Goal: Transaction & Acquisition: Purchase product/service

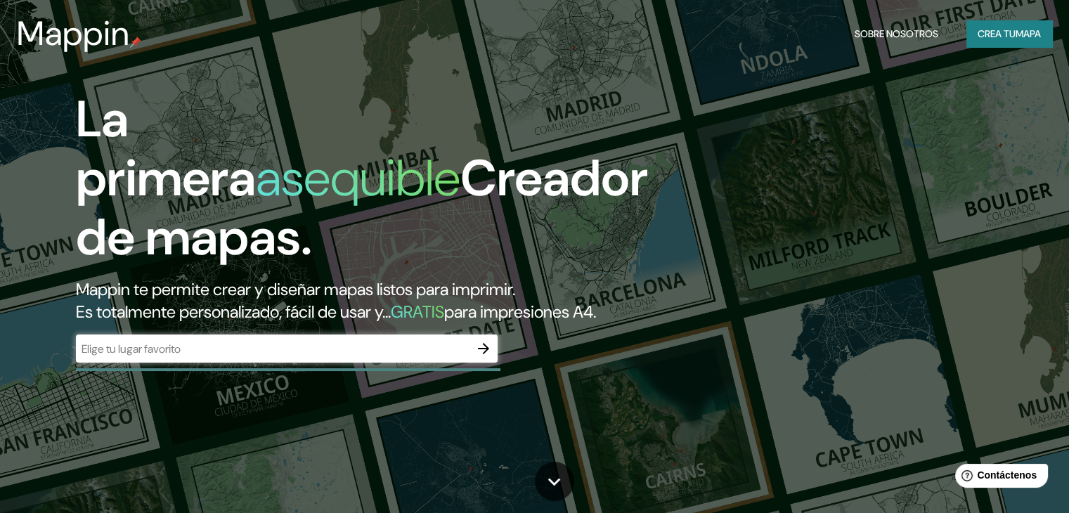
click at [392, 363] on div "​" at bounding box center [287, 348] width 422 height 28
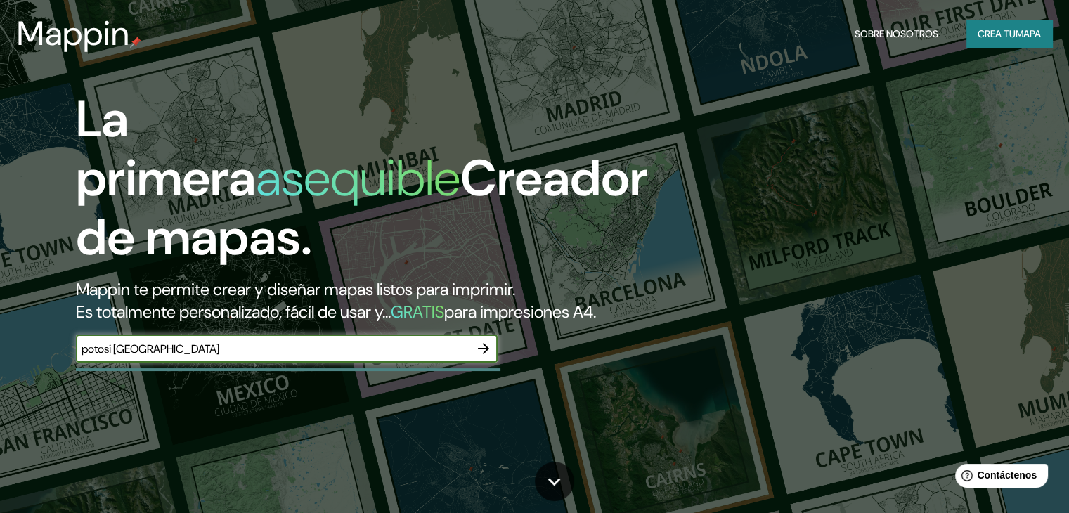
type input "potosi [GEOGRAPHIC_DATA]"
click at [1015, 27] on font "mapa" at bounding box center [1027, 33] width 25 height 13
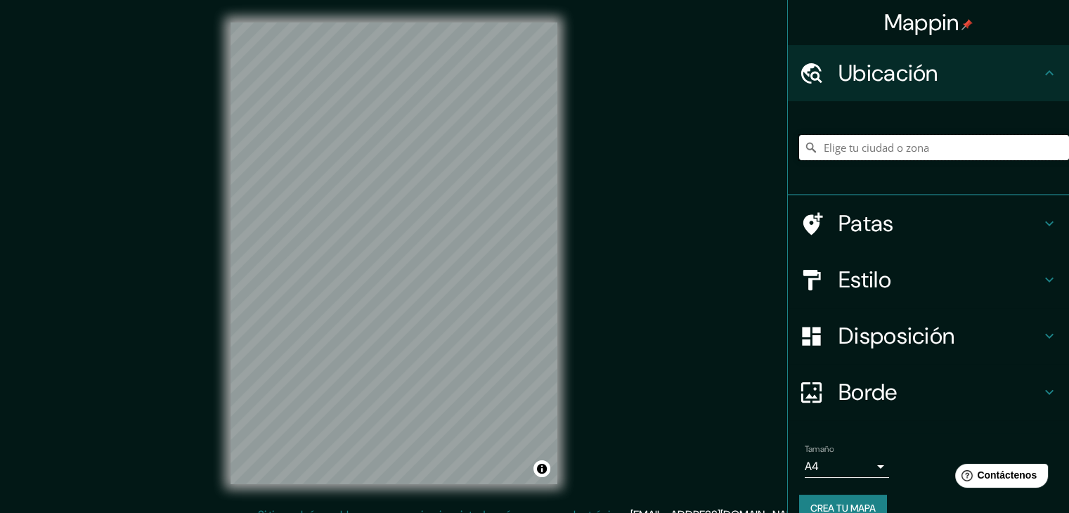
click at [871, 150] on input "Elige tu ciudad o zona" at bounding box center [934, 147] width 270 height 25
type input "[GEOGRAPHIC_DATA], [GEOGRAPHIC_DATA], [GEOGRAPHIC_DATA]"
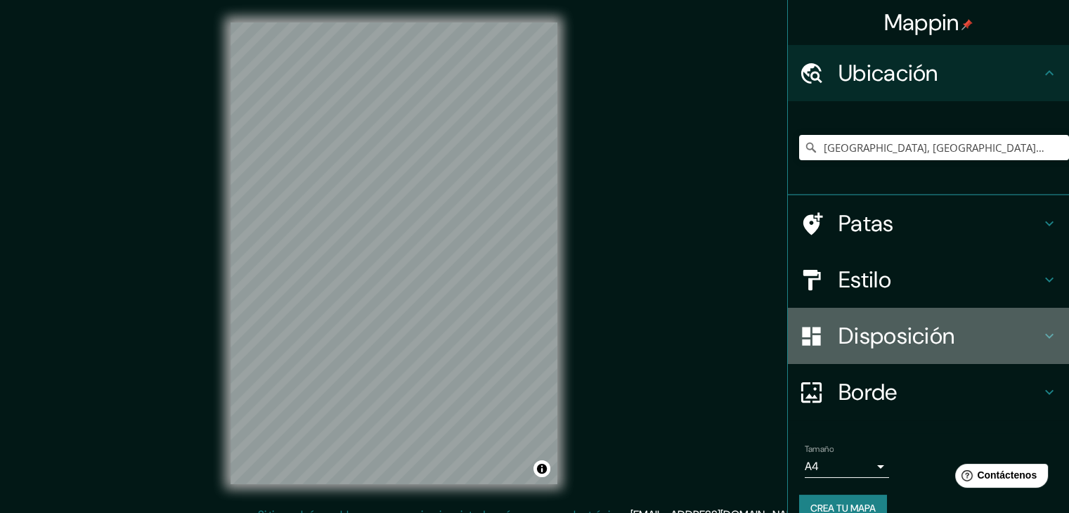
click at [1041, 337] on icon at bounding box center [1049, 335] width 17 height 17
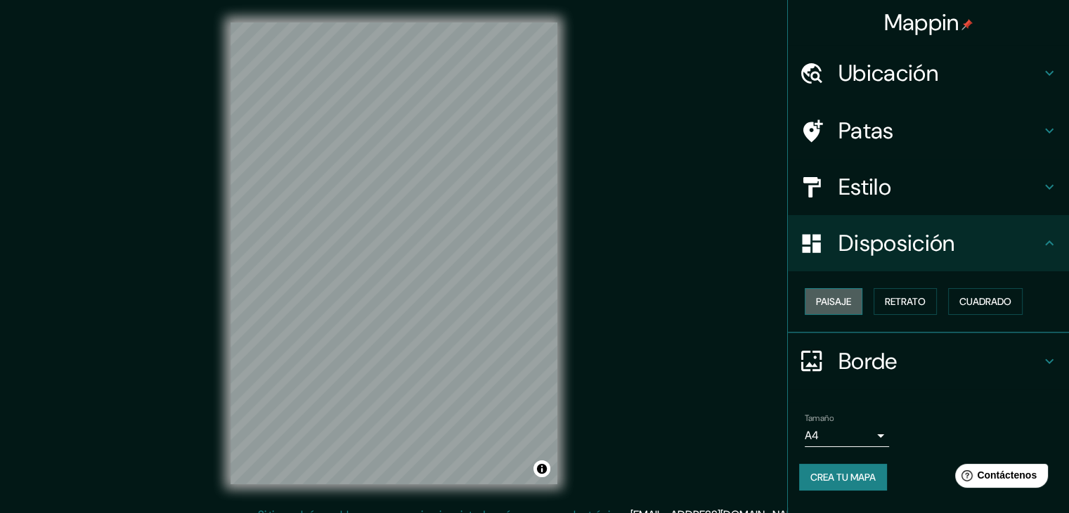
click at [853, 302] on button "Paisaje" at bounding box center [834, 301] width 58 height 27
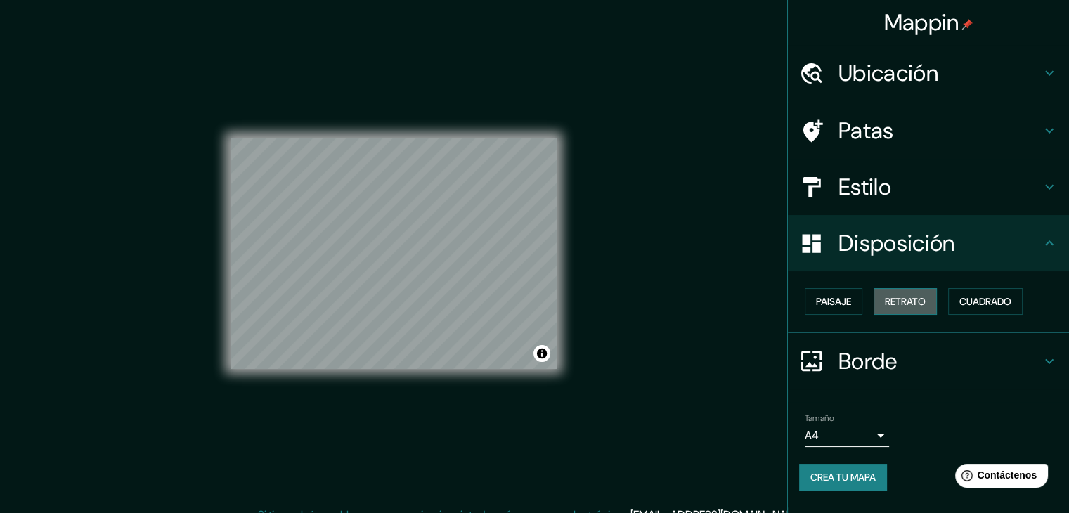
click at [921, 299] on font "Retrato" at bounding box center [905, 301] width 41 height 13
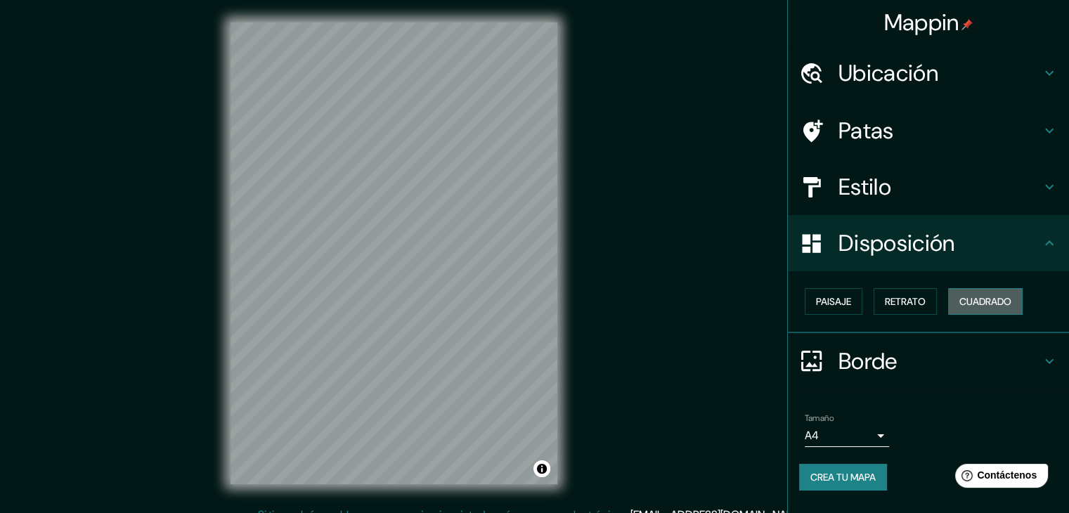
click at [989, 303] on font "Cuadrado" at bounding box center [985, 301] width 52 height 13
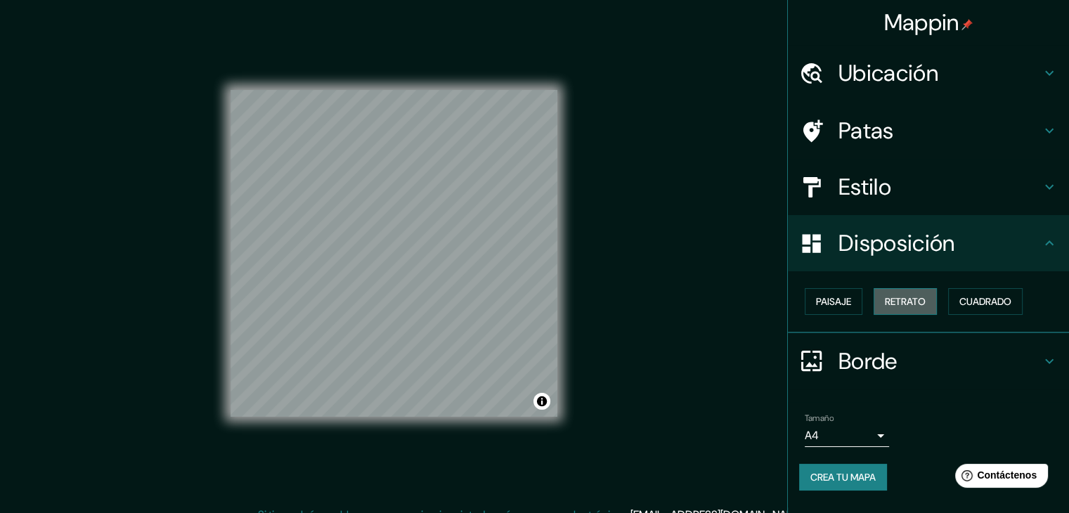
click at [916, 301] on font "Retrato" at bounding box center [905, 301] width 41 height 13
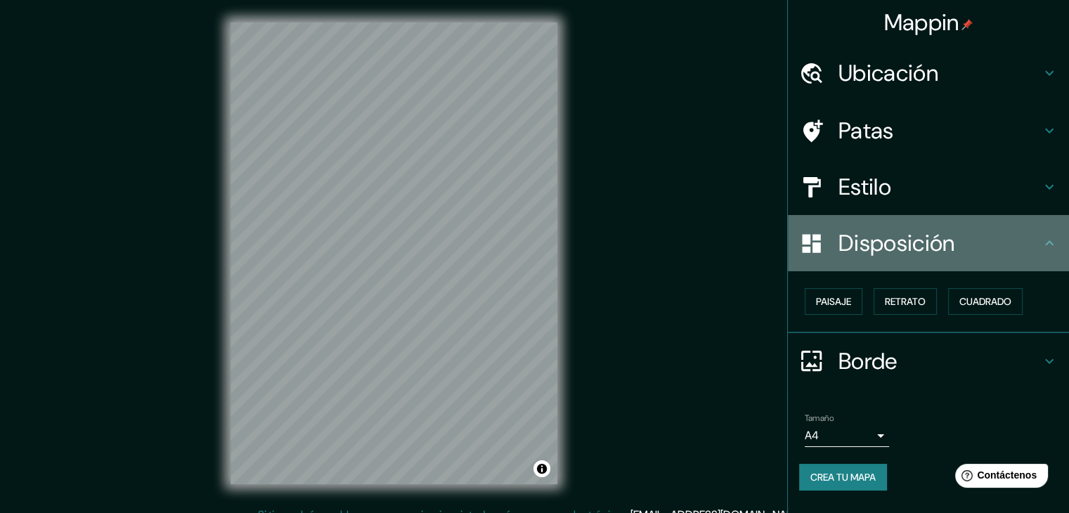
click at [1052, 248] on icon at bounding box center [1049, 243] width 17 height 17
click at [1050, 246] on icon at bounding box center [1049, 243] width 17 height 17
click at [1049, 242] on icon at bounding box center [1049, 243] width 17 height 17
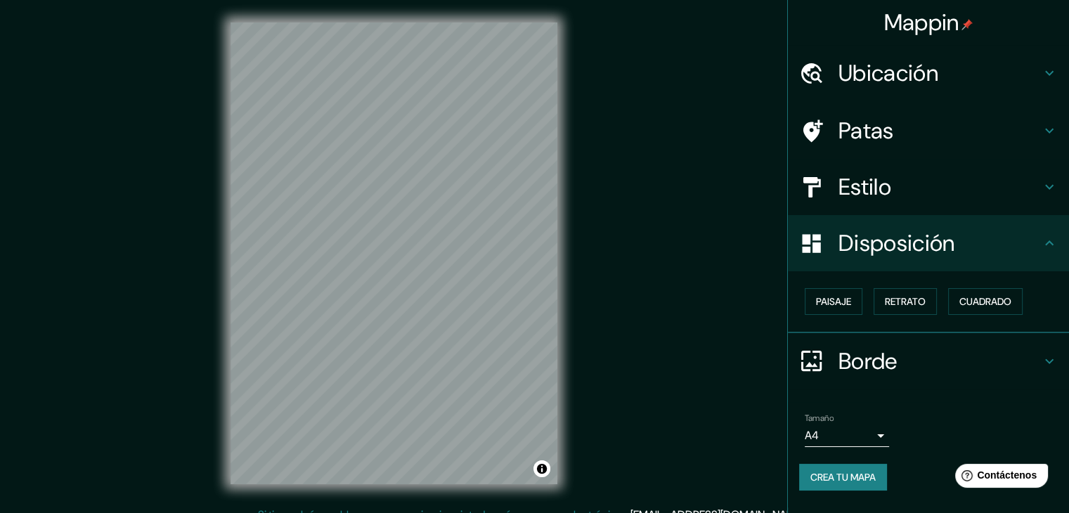
click at [1051, 77] on icon at bounding box center [1049, 73] width 17 height 17
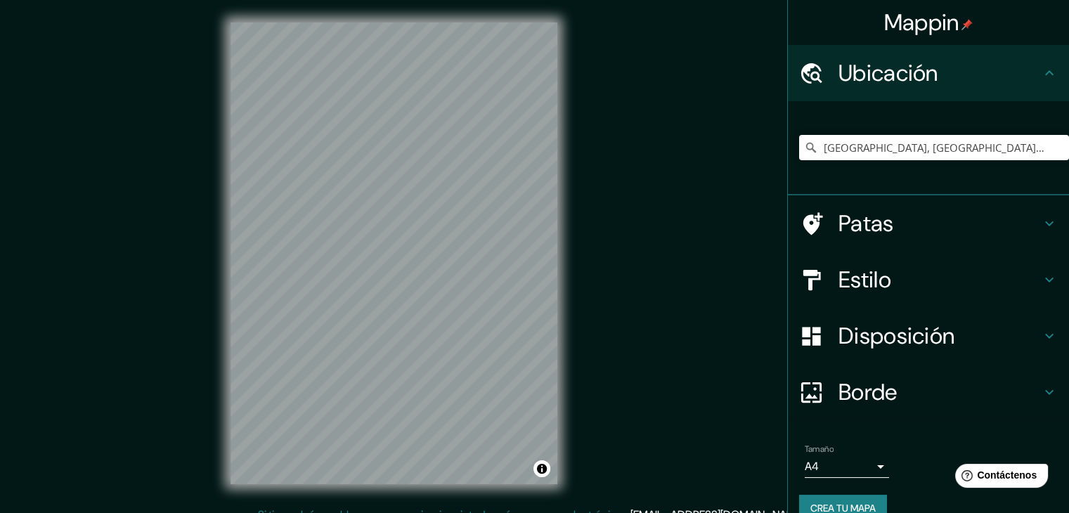
click at [1043, 219] on icon at bounding box center [1049, 223] width 17 height 17
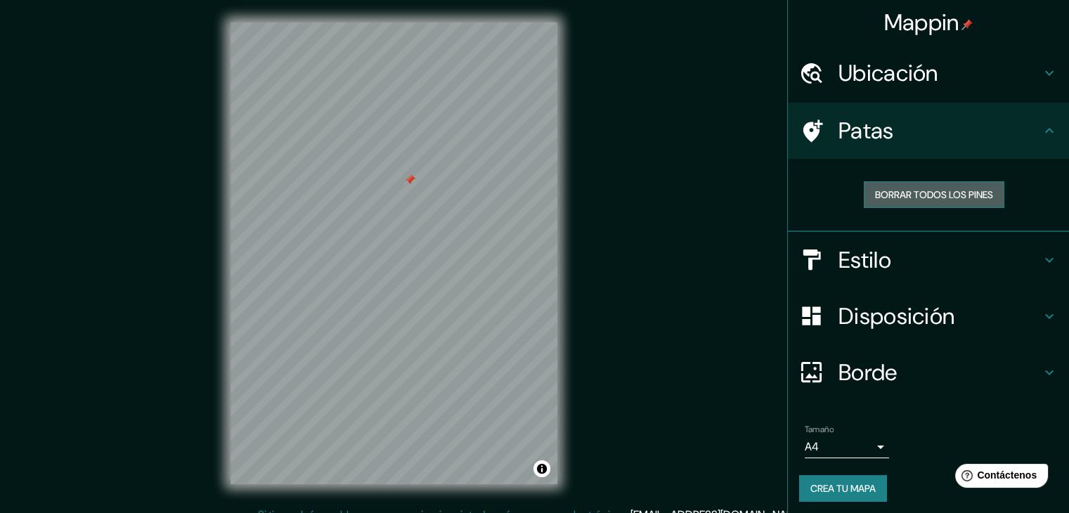
click at [875, 191] on font "Borrar todos los pines" at bounding box center [934, 194] width 118 height 13
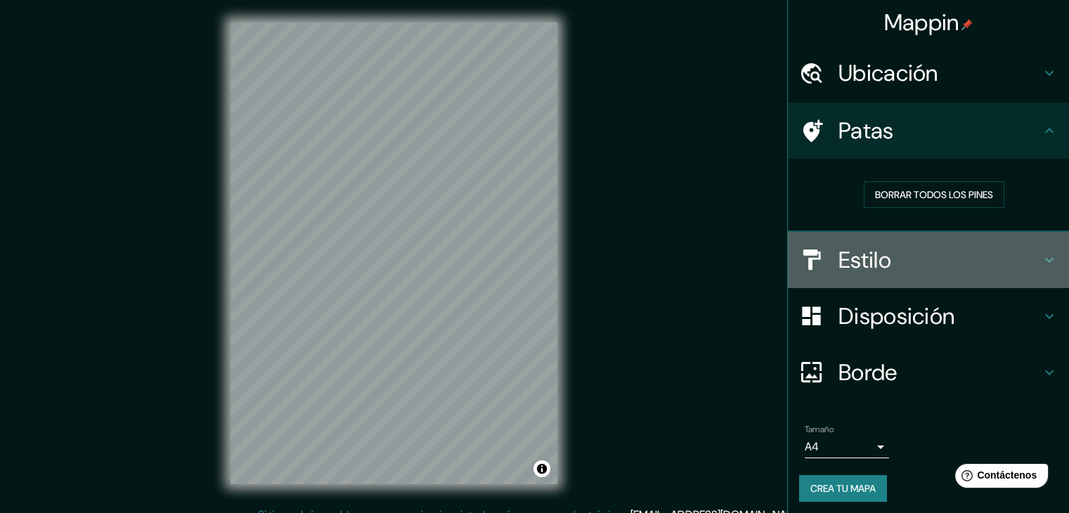
click at [1041, 259] on icon at bounding box center [1049, 260] width 17 height 17
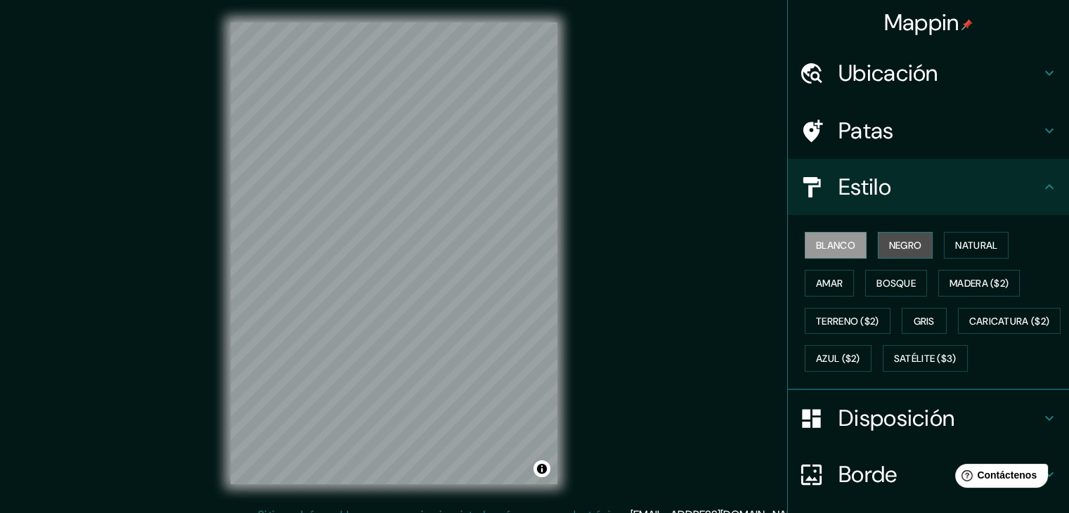
click at [899, 246] on font "Negro" at bounding box center [905, 245] width 33 height 13
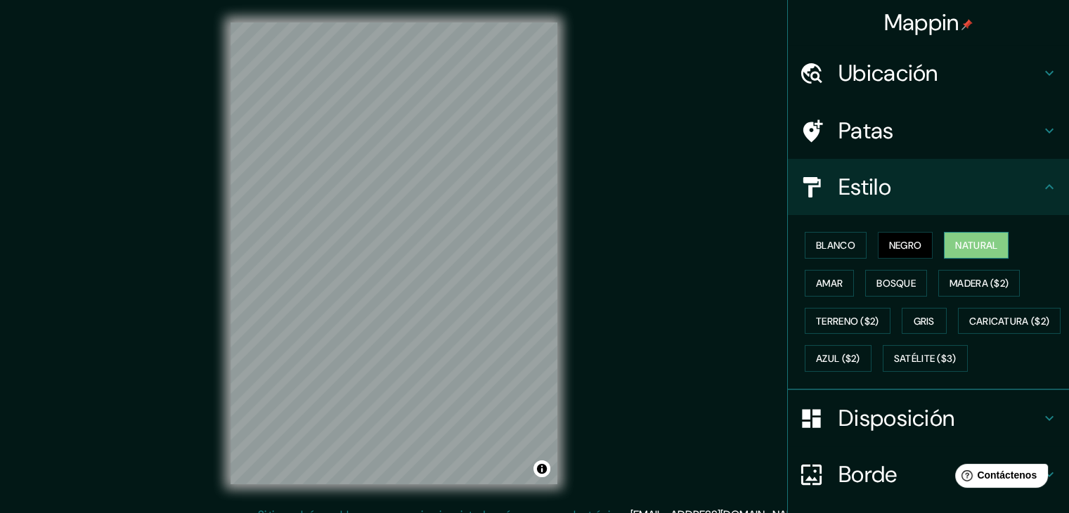
click at [955, 241] on font "Natural" at bounding box center [976, 245] width 42 height 13
click at [816, 282] on font "Amar" at bounding box center [829, 283] width 27 height 13
click at [987, 244] on font "Natural" at bounding box center [976, 245] width 42 height 13
click at [894, 277] on font "Bosque" at bounding box center [895, 283] width 39 height 13
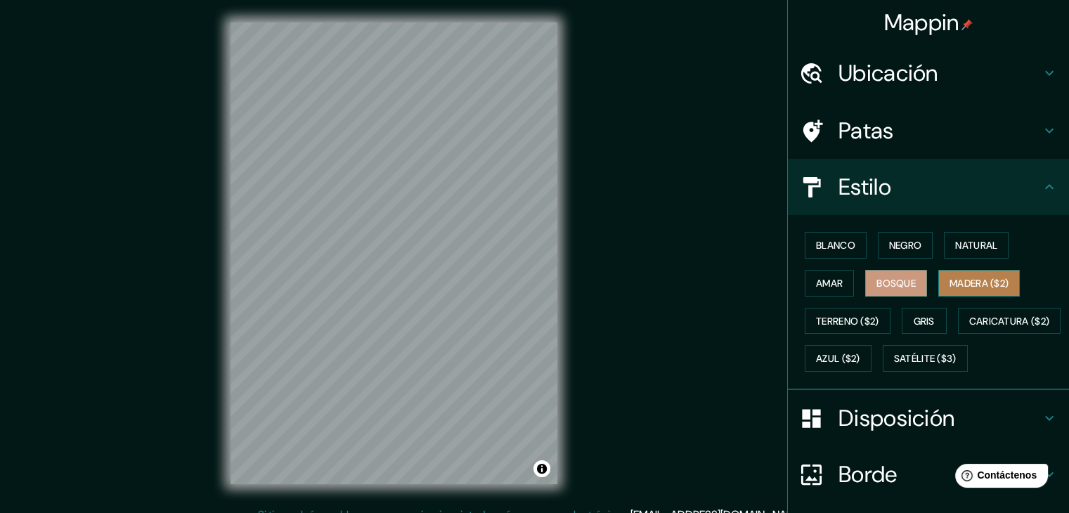
click at [949, 282] on font "Madera ($2)" at bounding box center [978, 283] width 59 height 13
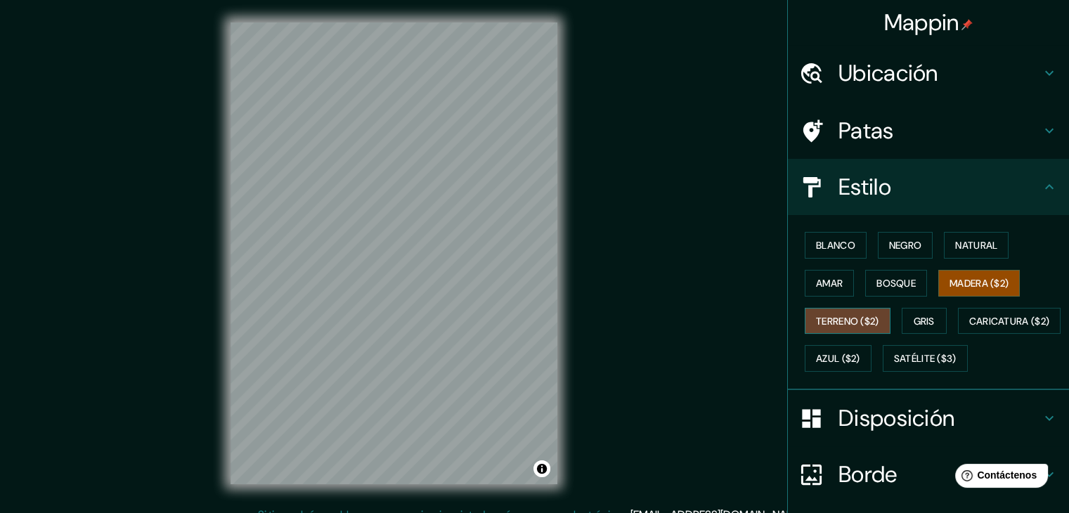
scroll to position [70, 0]
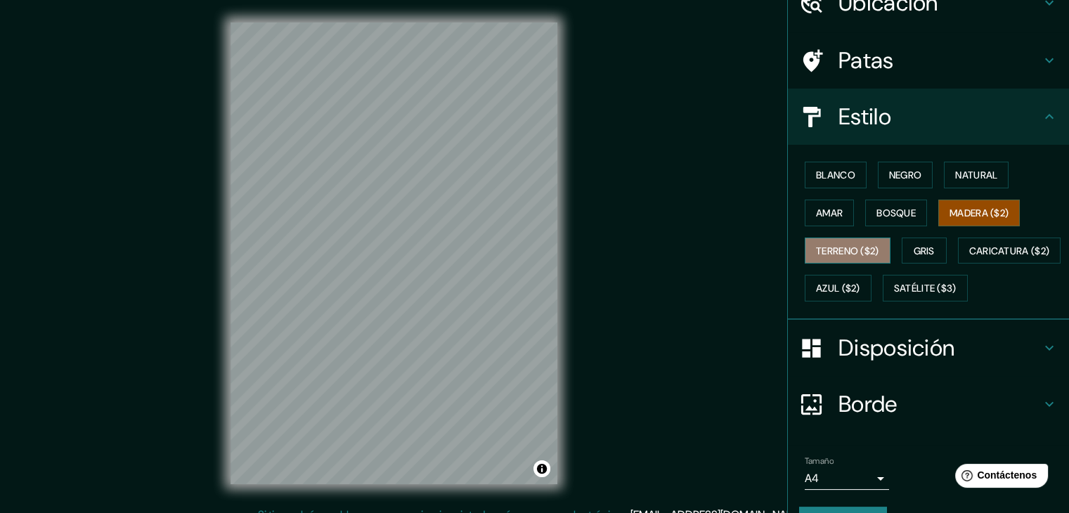
click at [833, 247] on font "Terreno ($2)" at bounding box center [847, 251] width 63 height 13
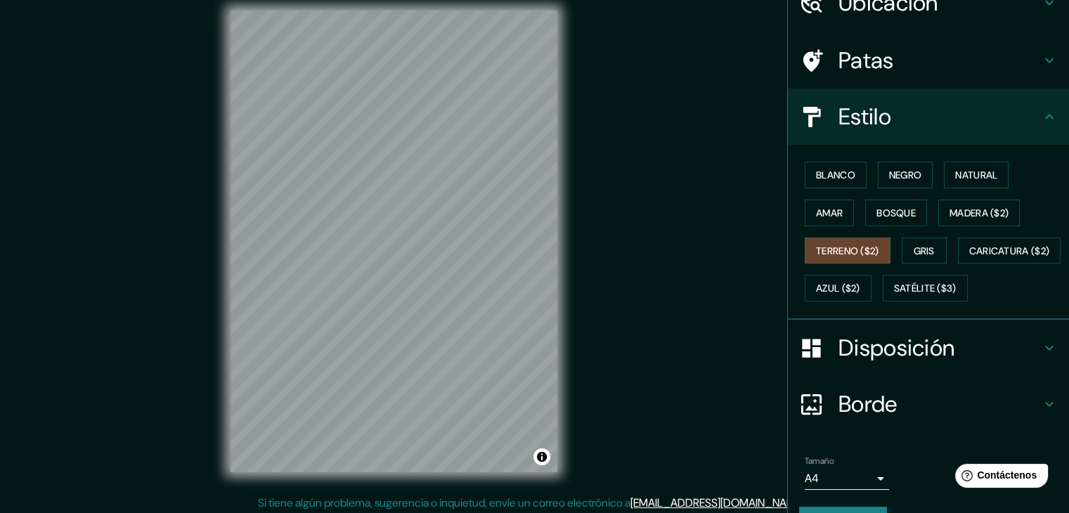
scroll to position [16, 0]
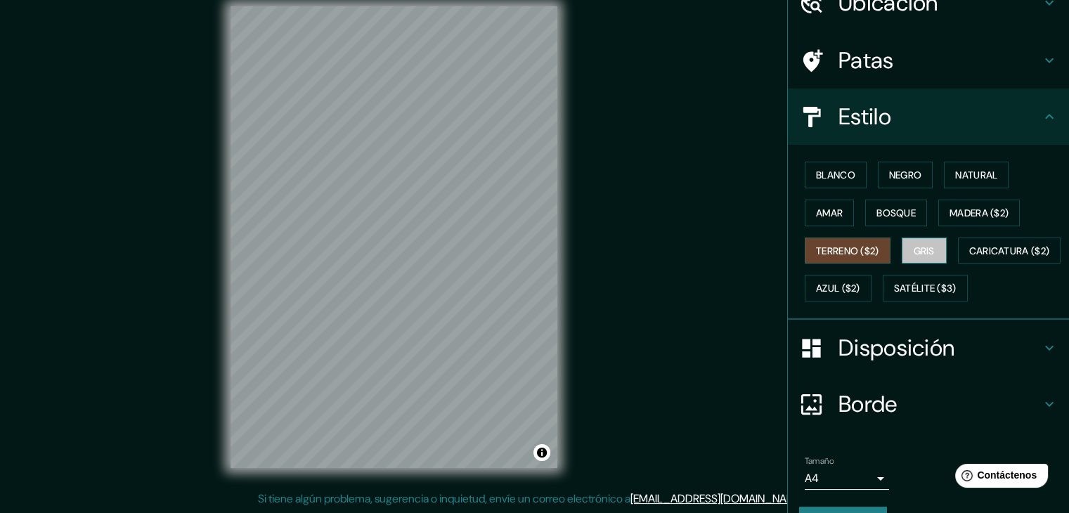
click at [921, 252] on font "Gris" at bounding box center [924, 251] width 21 height 13
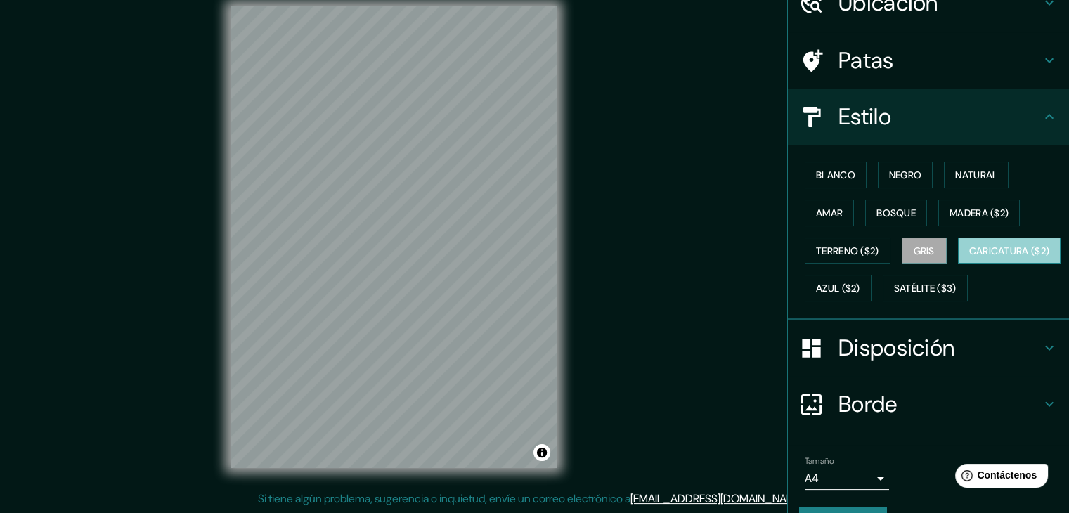
click at [969, 257] on font "Caricatura ($2)" at bounding box center [1009, 251] width 81 height 13
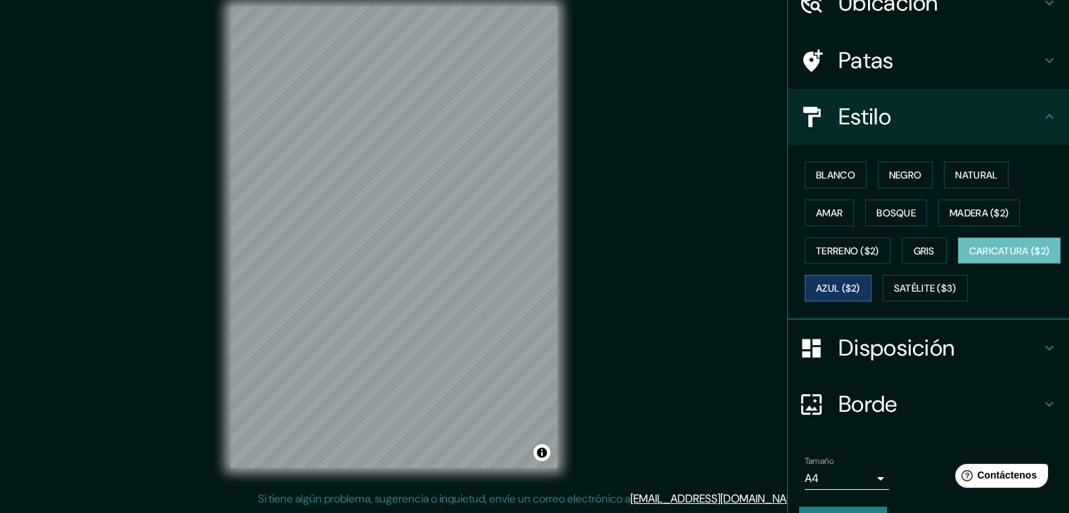
click at [871, 287] on button "Azul ($2)" at bounding box center [838, 288] width 67 height 27
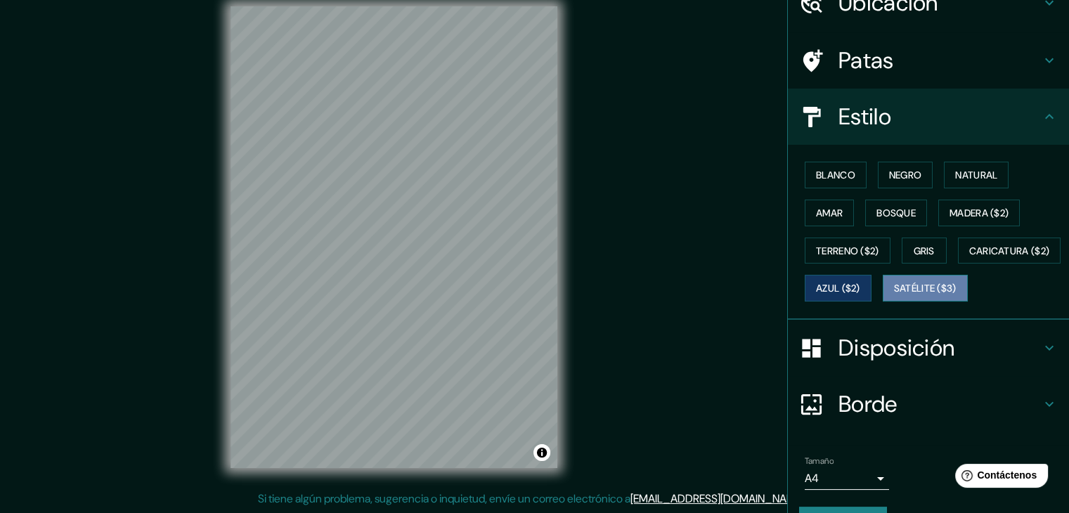
click at [894, 295] on font "Satélite ($3)" at bounding box center [925, 288] width 63 height 13
click at [860, 285] on font "Azul ($2)" at bounding box center [838, 288] width 44 height 13
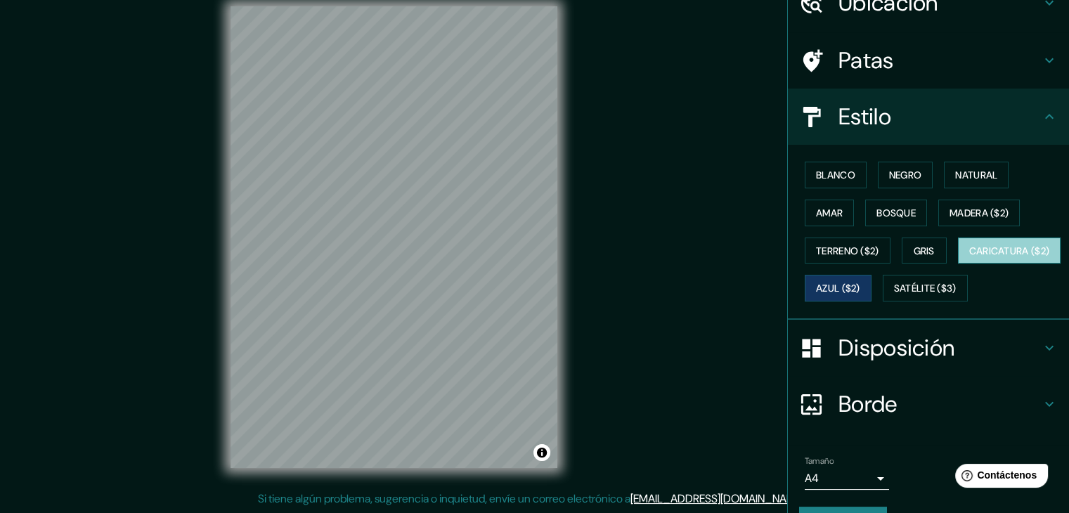
click at [969, 257] on font "Caricatura ($2)" at bounding box center [1009, 251] width 81 height 13
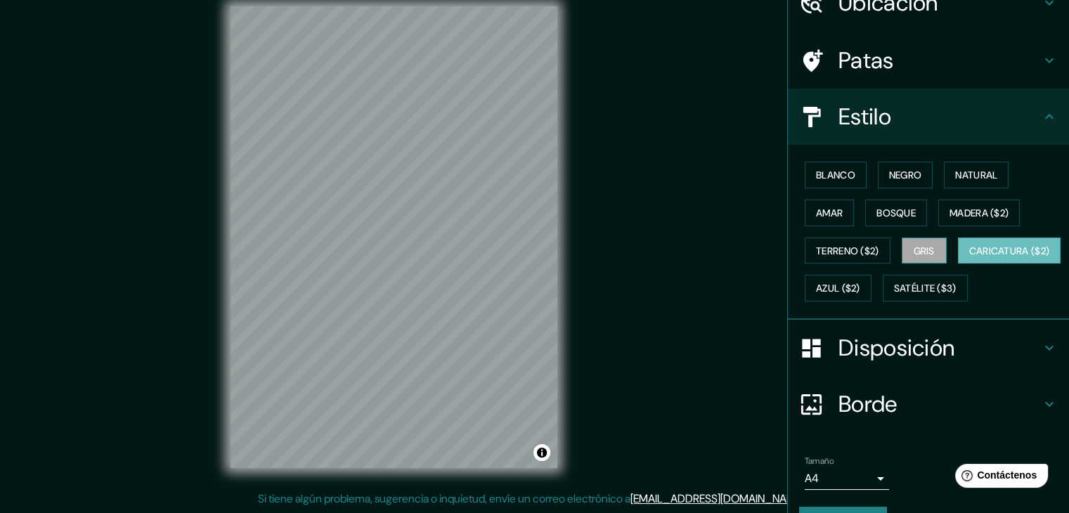
click at [917, 252] on font "Gris" at bounding box center [924, 251] width 21 height 13
click at [838, 250] on font "Terreno ($2)" at bounding box center [847, 251] width 63 height 13
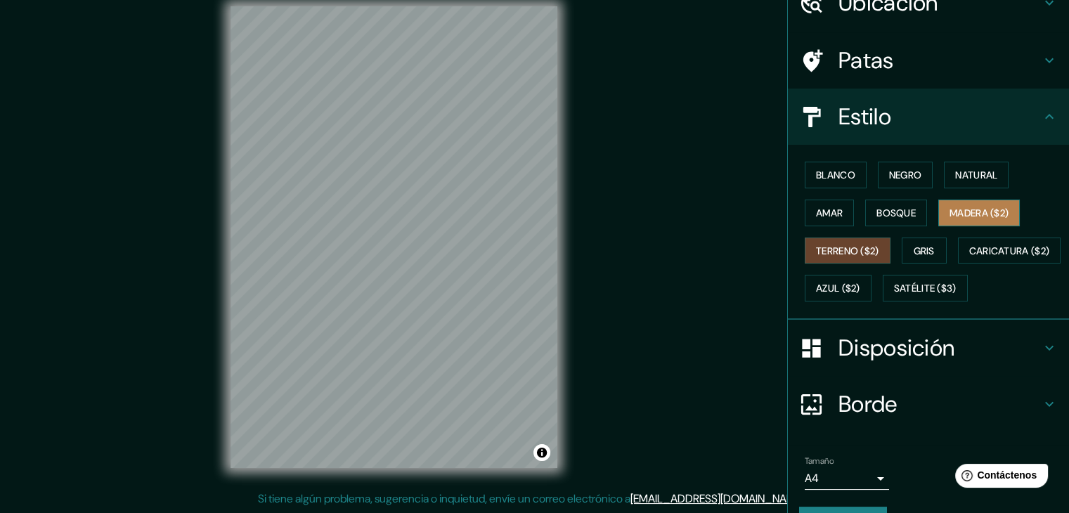
click at [965, 209] on font "Madera ($2)" at bounding box center [978, 213] width 59 height 13
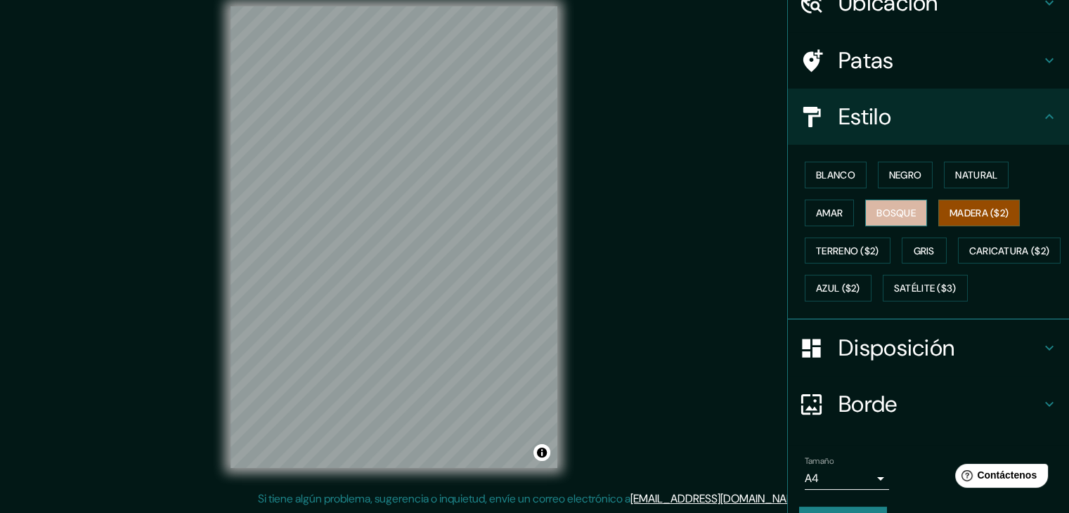
click at [891, 214] on font "Bosque" at bounding box center [895, 213] width 39 height 13
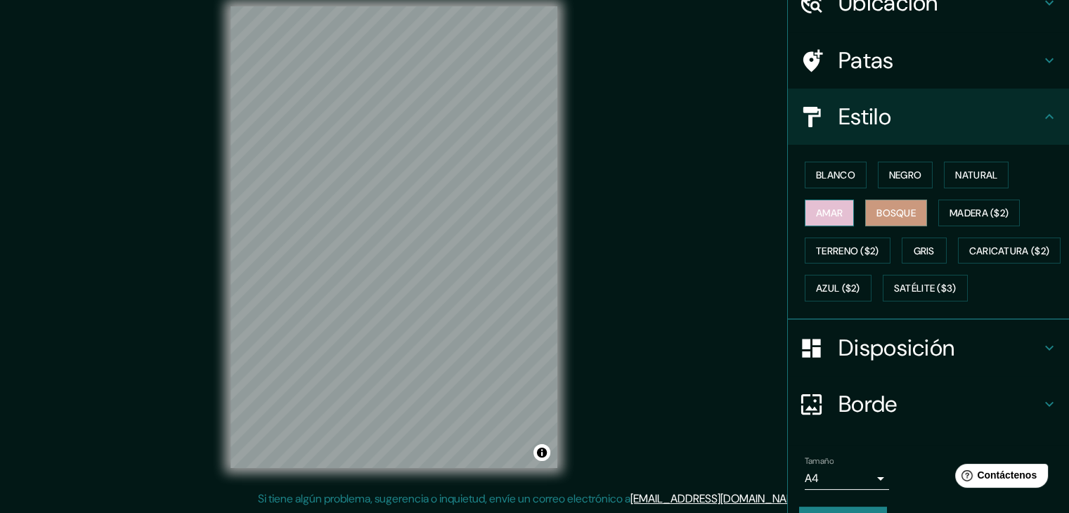
click at [818, 213] on font "Amar" at bounding box center [829, 213] width 27 height 13
click at [829, 176] on font "Blanco" at bounding box center [835, 175] width 39 height 13
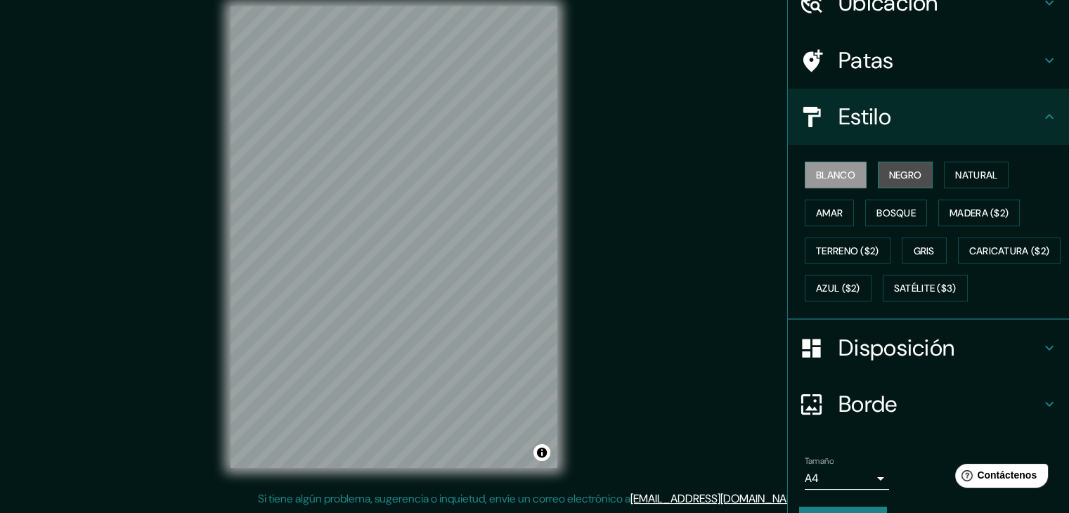
click at [889, 173] on font "Negro" at bounding box center [905, 175] width 33 height 13
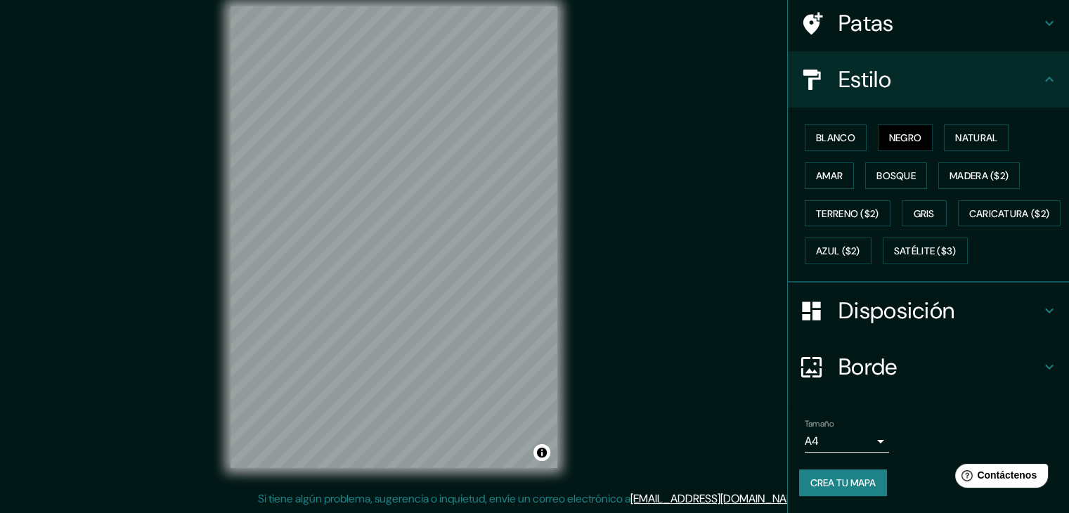
scroll to position [142, 0]
click at [1045, 368] on icon at bounding box center [1049, 367] width 8 height 5
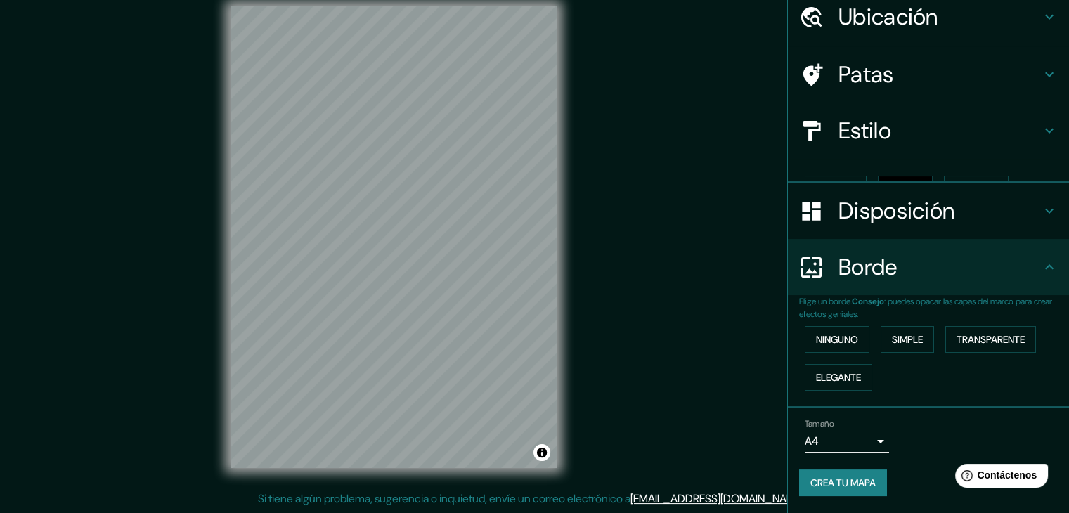
scroll to position [32, 0]
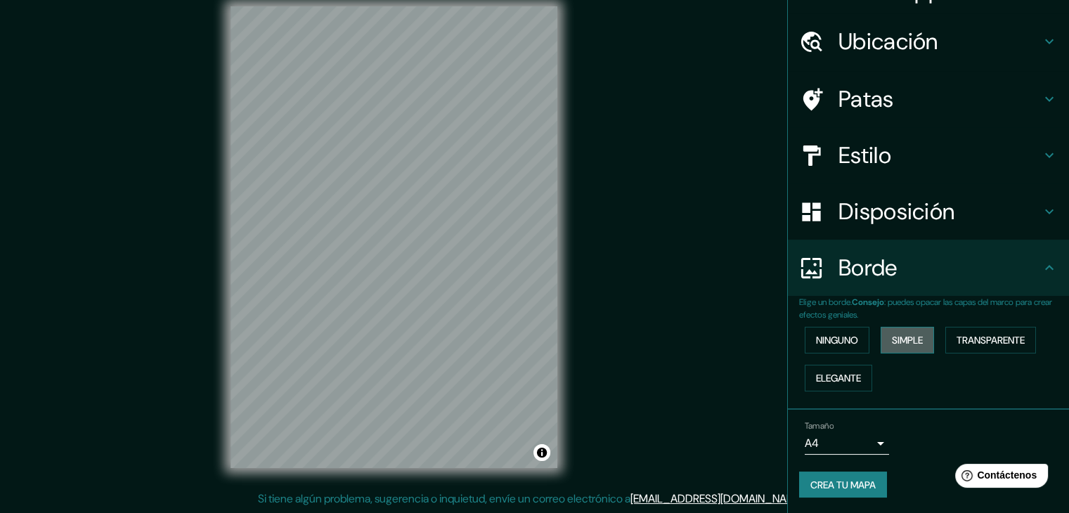
click at [893, 341] on font "Simple" at bounding box center [907, 340] width 31 height 13
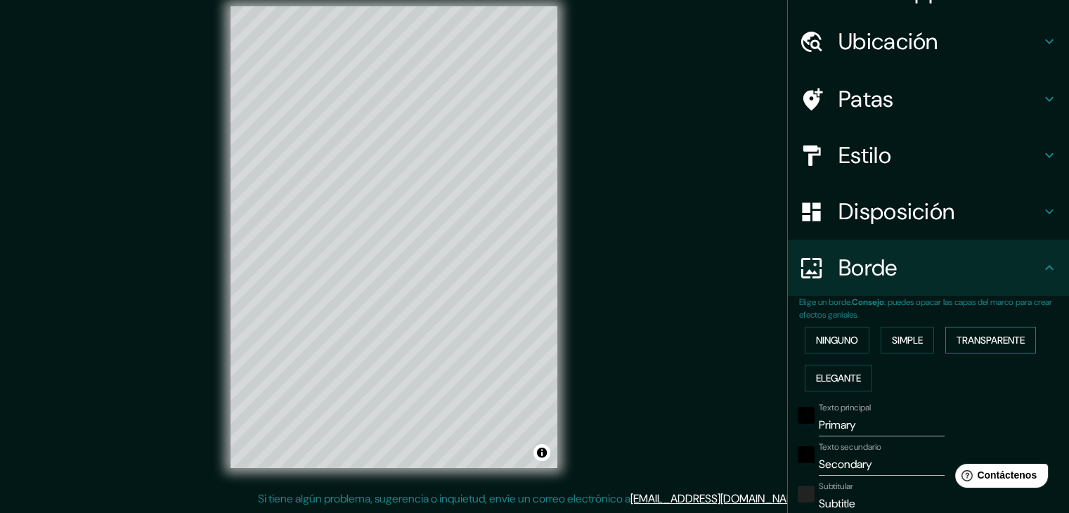
click at [975, 342] on font "Transparente" at bounding box center [990, 340] width 68 height 13
click at [824, 380] on font "Elegante" at bounding box center [838, 378] width 45 height 13
click at [846, 335] on font "Ninguno" at bounding box center [837, 340] width 42 height 13
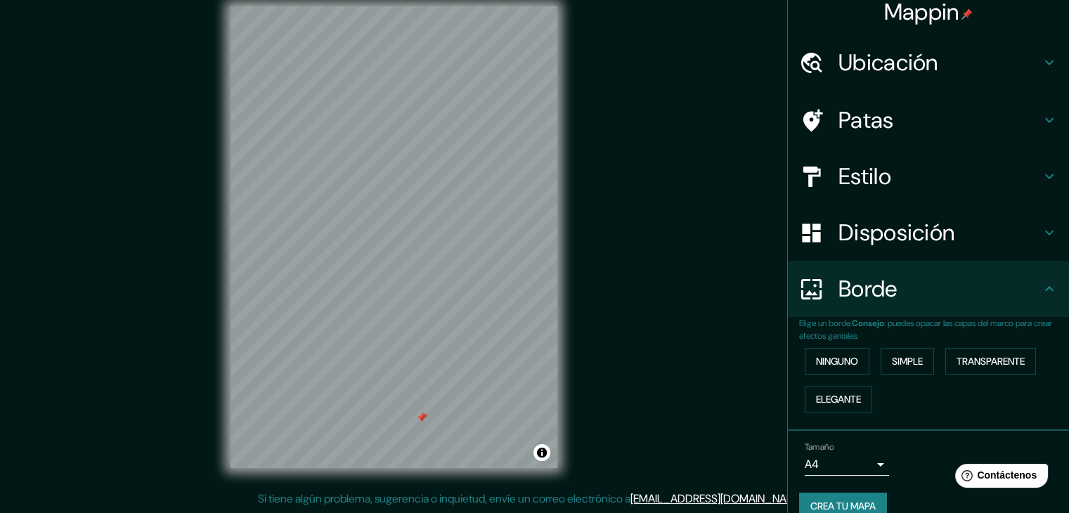
scroll to position [0, 0]
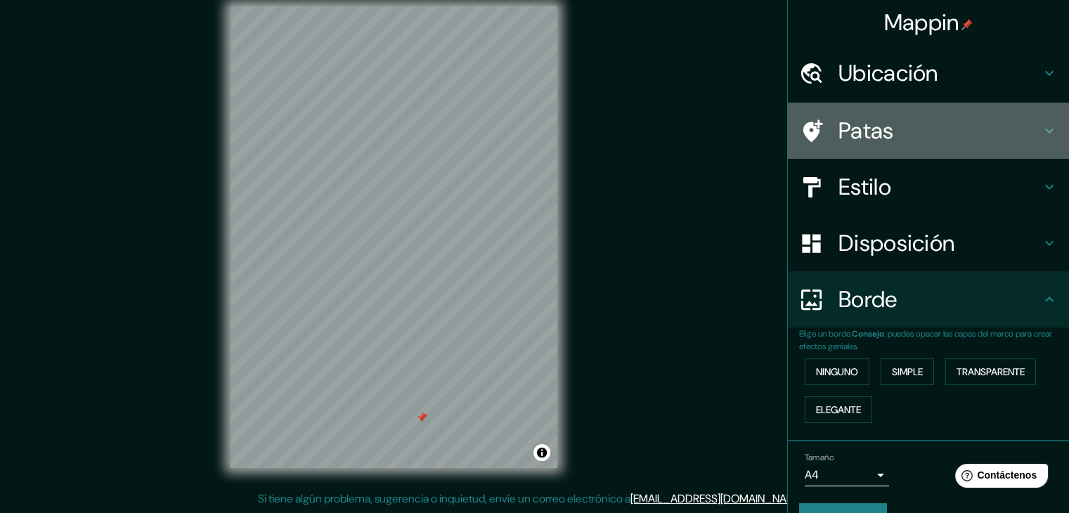
click at [1020, 122] on h4 "Patas" at bounding box center [939, 131] width 202 height 28
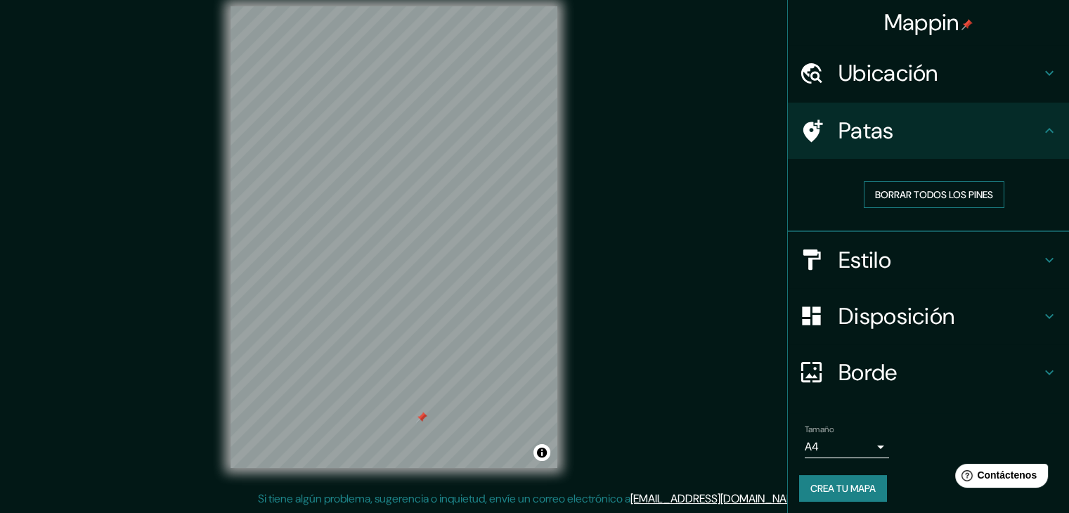
click at [934, 192] on font "Borrar todos los pines" at bounding box center [934, 194] width 118 height 13
click at [1036, 138] on div "Patas" at bounding box center [928, 131] width 281 height 56
drag, startPoint x: 689, startPoint y: 254, endPoint x: 704, endPoint y: 246, distance: 16.7
click at [734, 253] on div "Mappin Ubicación [GEOGRAPHIC_DATA], [GEOGRAPHIC_DATA], [GEOGRAPHIC_DATA] [GEOGR…" at bounding box center [534, 248] width 1069 height 529
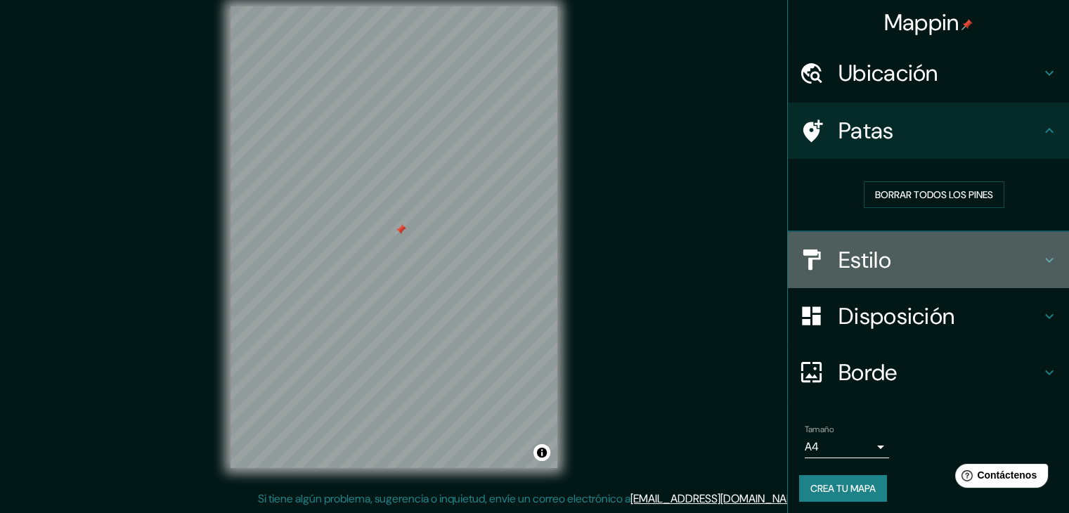
click at [1041, 254] on icon at bounding box center [1049, 260] width 17 height 17
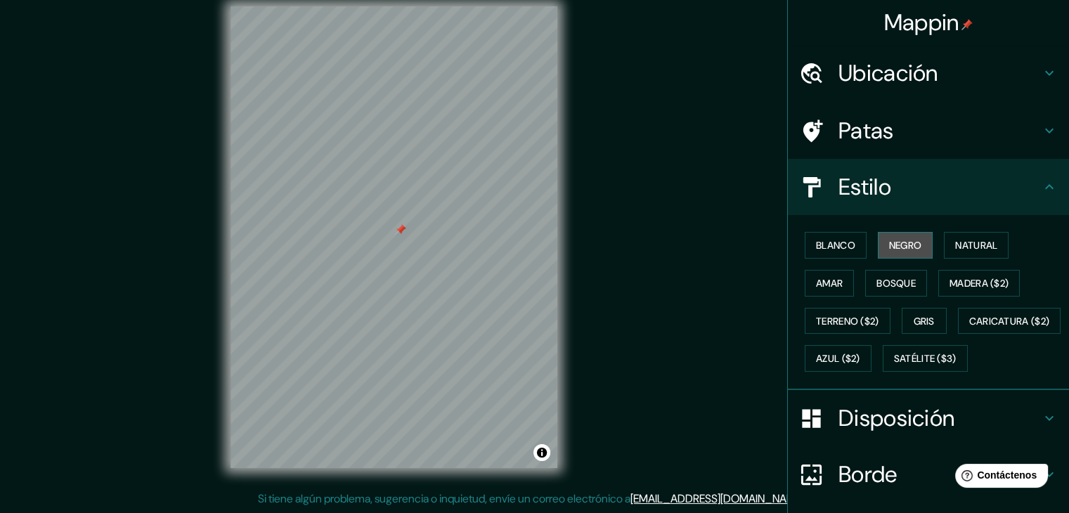
click at [896, 245] on font "Negro" at bounding box center [905, 245] width 33 height 13
click at [828, 240] on font "Blanco" at bounding box center [835, 245] width 39 height 13
click at [912, 242] on font "Negro" at bounding box center [905, 245] width 33 height 13
click at [976, 242] on font "Natural" at bounding box center [976, 245] width 42 height 13
click at [829, 282] on font "Amar" at bounding box center [829, 283] width 27 height 13
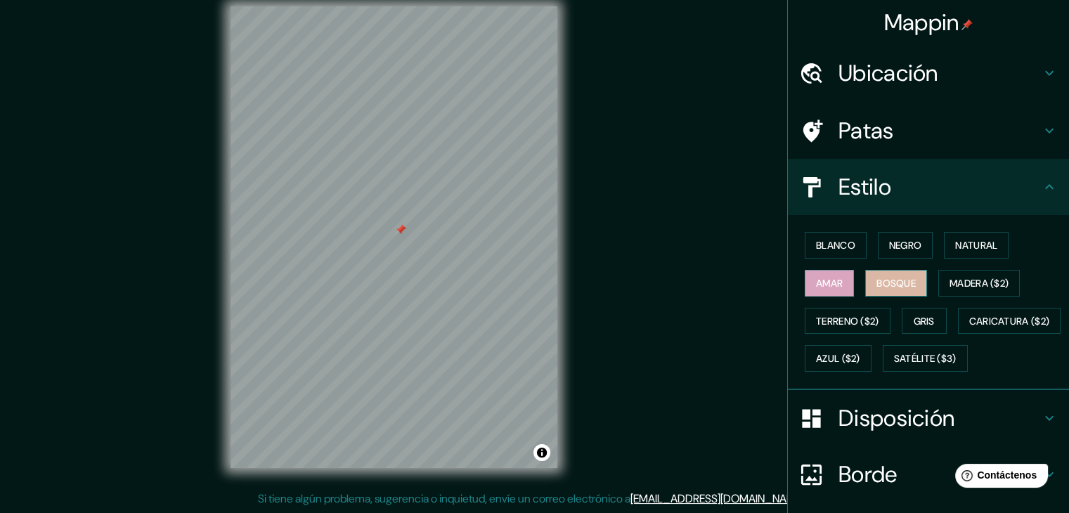
click at [876, 285] on font "Bosque" at bounding box center [895, 283] width 39 height 13
click at [954, 285] on font "Madera ($2)" at bounding box center [978, 283] width 59 height 13
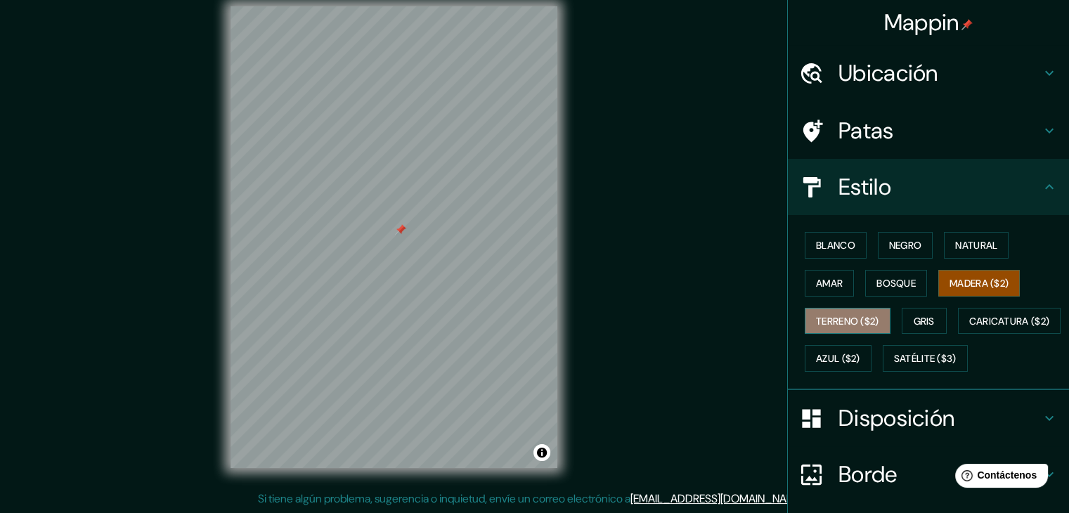
click at [846, 321] on font "Terreno ($2)" at bounding box center [847, 321] width 63 height 13
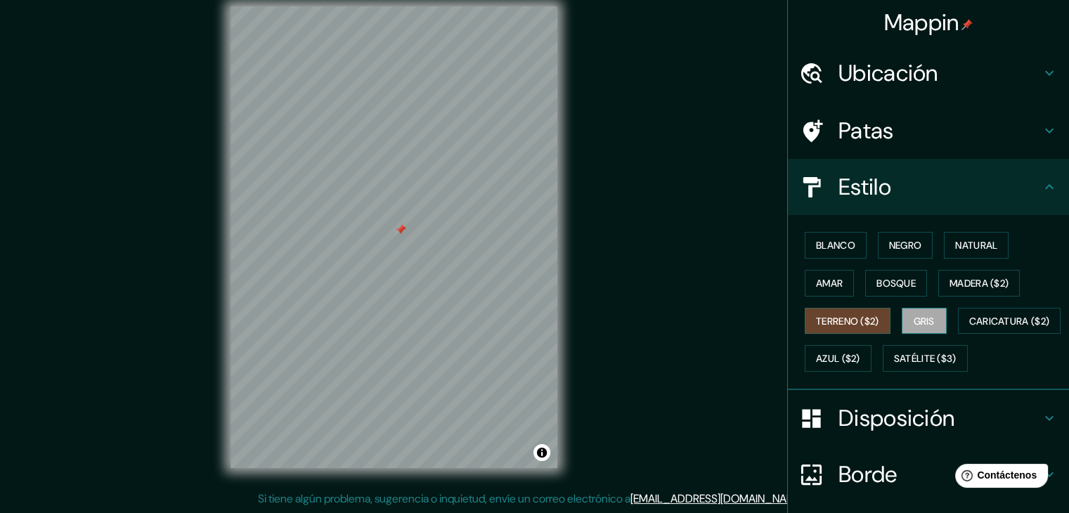
click at [923, 318] on font "Gris" at bounding box center [924, 321] width 21 height 13
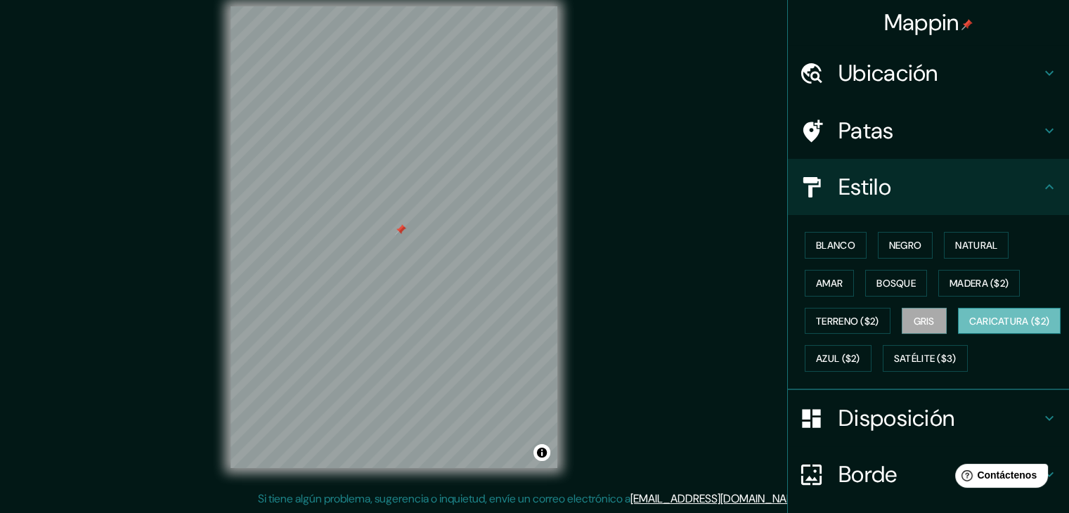
click at [969, 327] on font "Caricatura ($2)" at bounding box center [1009, 321] width 81 height 13
click at [860, 353] on font "Azul ($2)" at bounding box center [838, 359] width 44 height 13
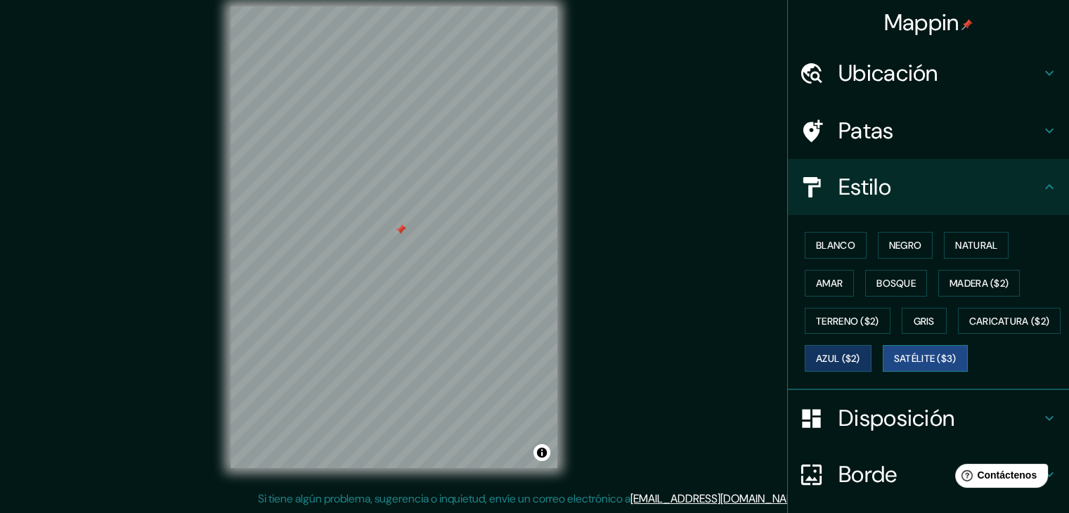
click at [894, 365] on font "Satélite ($3)" at bounding box center [925, 359] width 63 height 13
click at [860, 363] on font "Azul ($2)" at bounding box center [838, 359] width 44 height 13
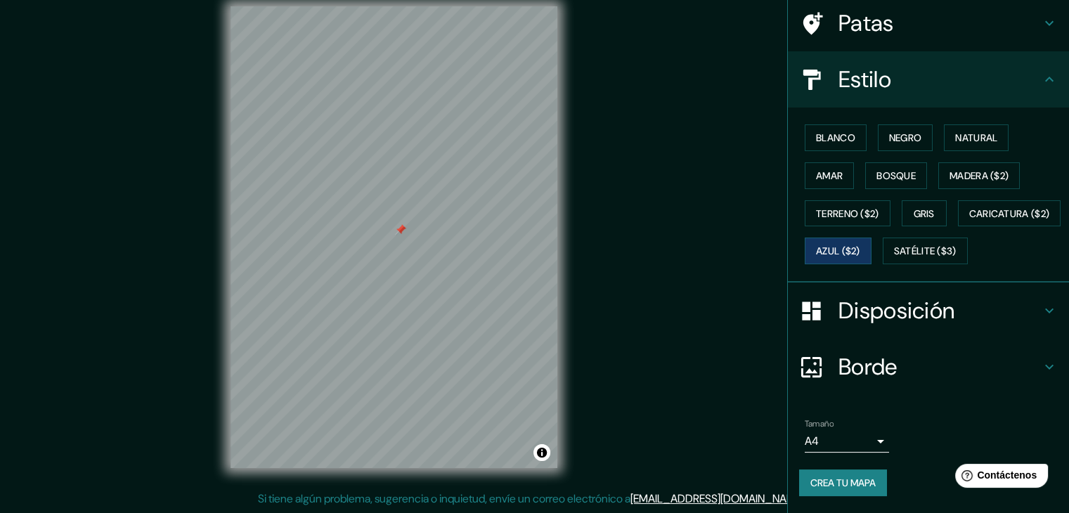
scroll to position [142, 0]
click at [889, 131] on font "Negro" at bounding box center [905, 137] width 33 height 13
click at [860, 245] on font "Azul ($2)" at bounding box center [838, 251] width 44 height 13
drag, startPoint x: 639, startPoint y: 194, endPoint x: 648, endPoint y: 187, distance: 11.5
click at [648, 187] on div "Mappin Ubicación [GEOGRAPHIC_DATA], [GEOGRAPHIC_DATA], [GEOGRAPHIC_DATA] [GEOGR…" at bounding box center [534, 248] width 1069 height 529
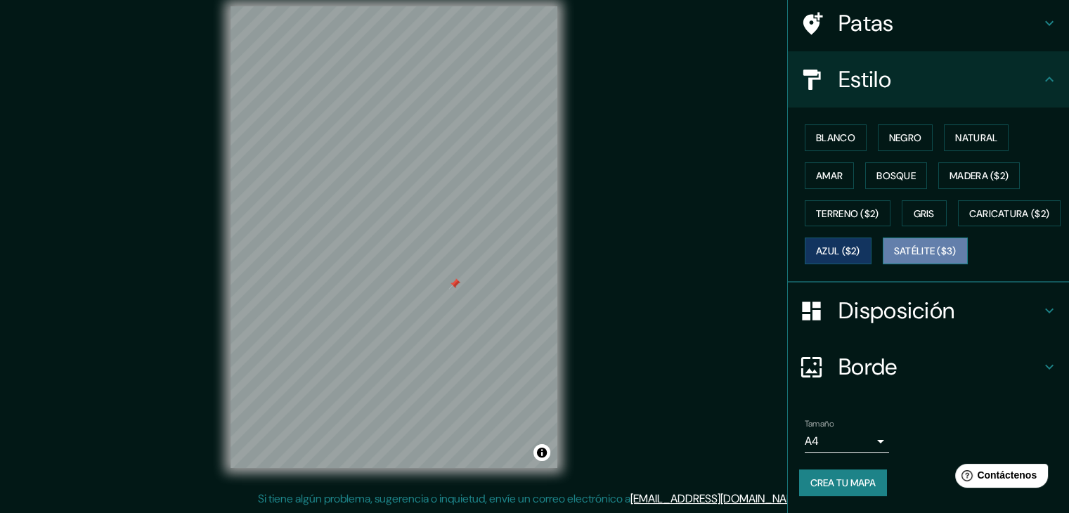
click at [894, 251] on font "Satélite ($3)" at bounding box center [925, 251] width 63 height 13
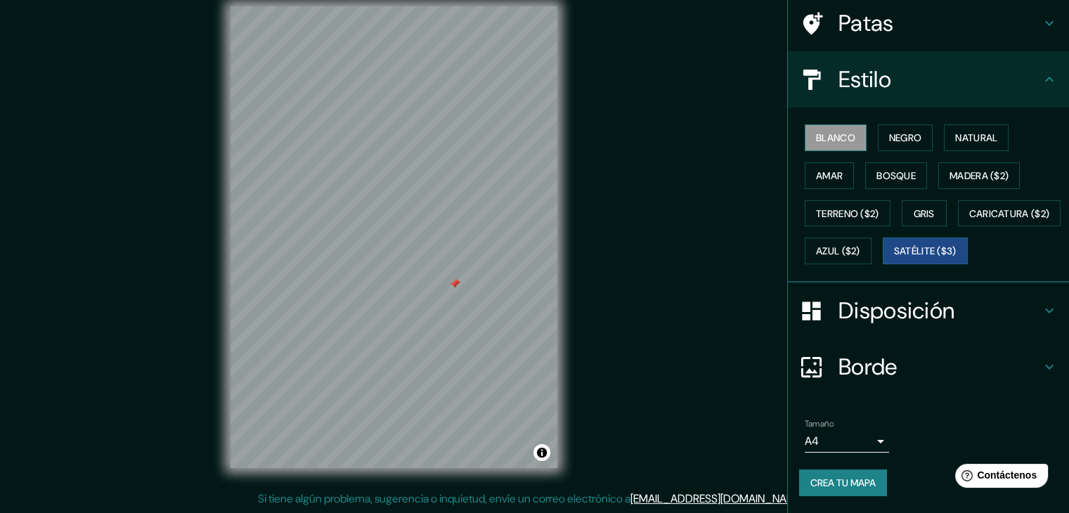
click at [829, 124] on button "Blanco" at bounding box center [836, 137] width 62 height 27
click at [896, 131] on font "Negro" at bounding box center [905, 137] width 33 height 13
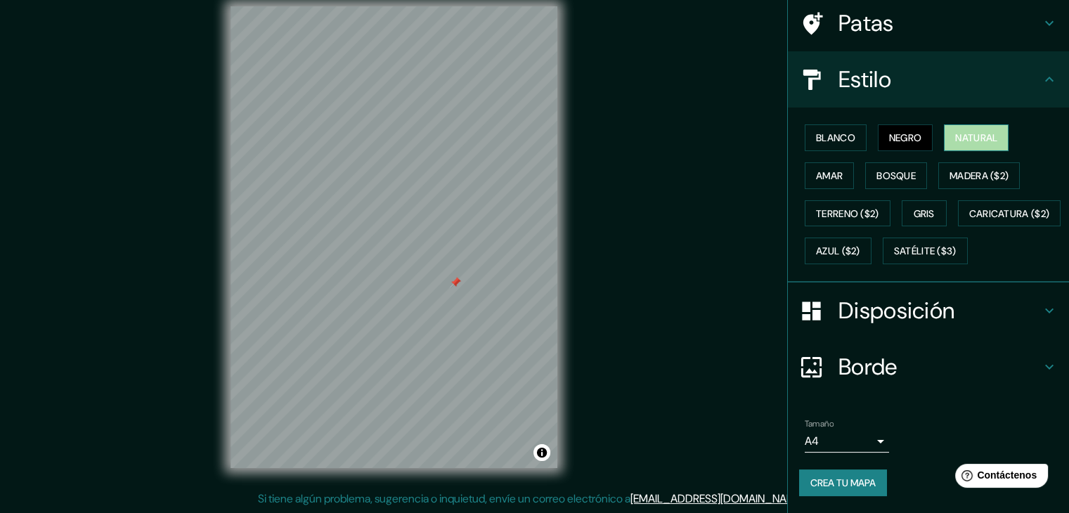
click at [971, 131] on font "Natural" at bounding box center [976, 137] width 42 height 13
click at [830, 169] on font "Amar" at bounding box center [829, 175] width 27 height 13
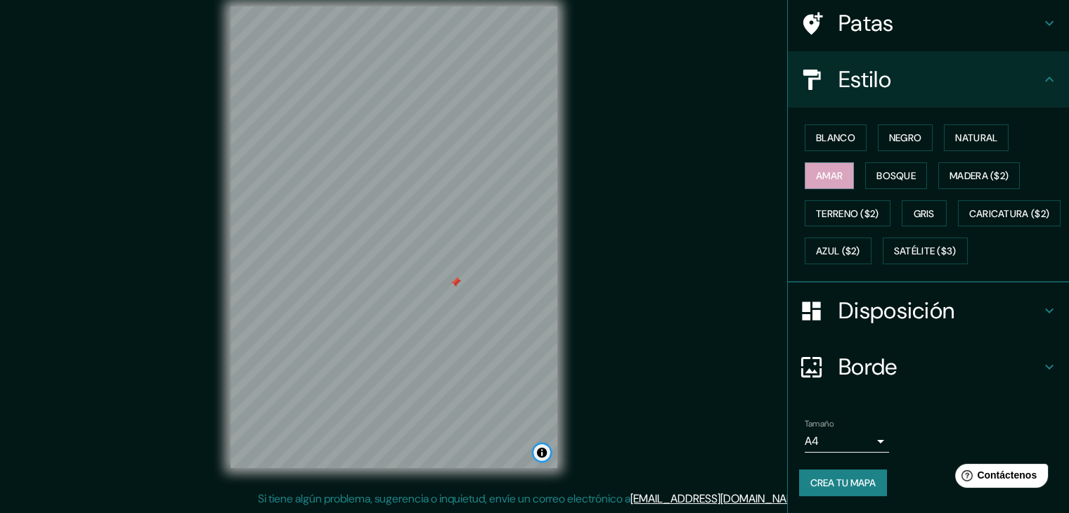
click at [540, 452] on button "Activar o desactivar atribución" at bounding box center [541, 452] width 17 height 17
click at [540, 450] on button "Activar o desactivar atribución" at bounding box center [541, 452] width 17 height 17
click at [914, 204] on font "Gris" at bounding box center [924, 213] width 21 height 18
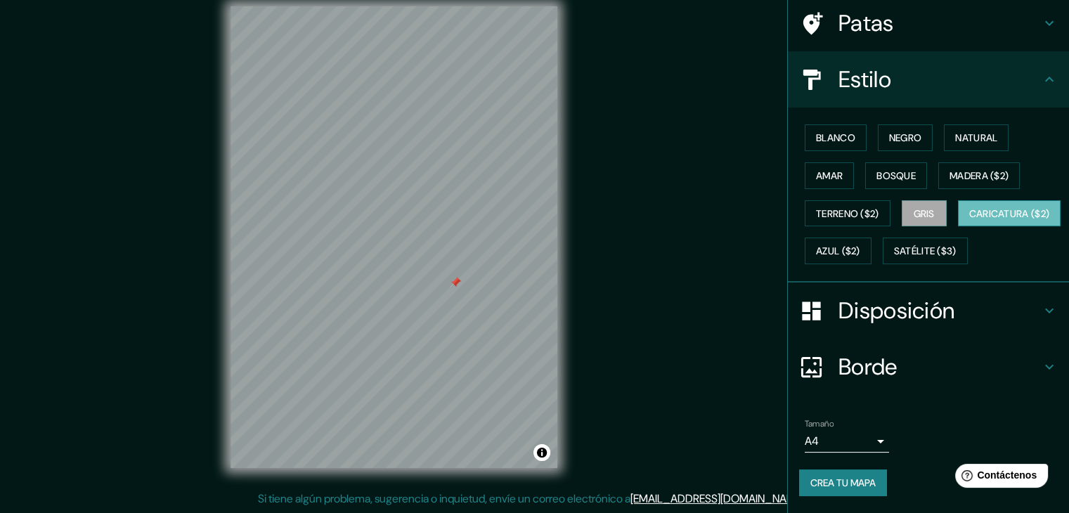
click at [969, 220] on font "Caricatura ($2)" at bounding box center [1009, 213] width 81 height 13
click at [860, 245] on font "Azul ($2)" at bounding box center [838, 251] width 44 height 13
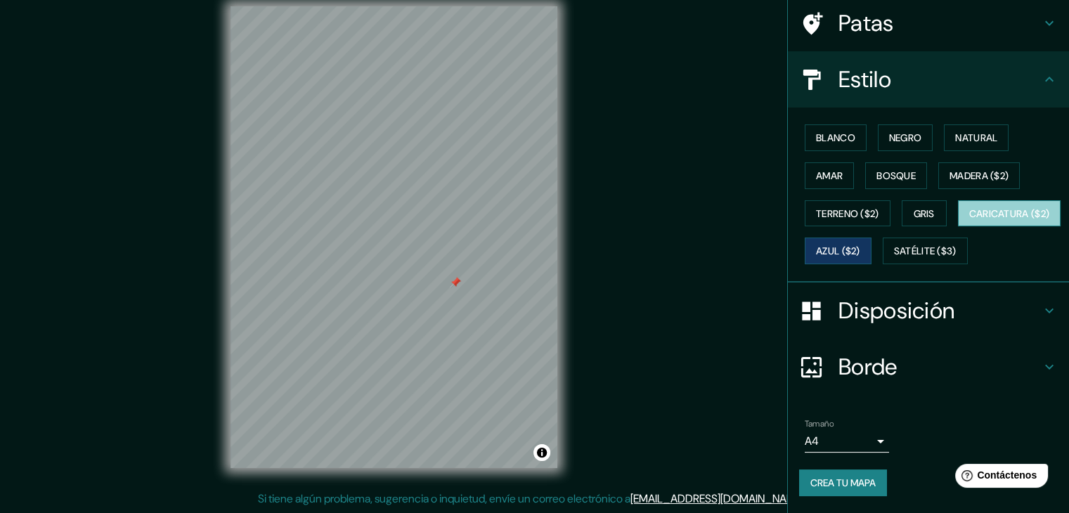
click at [969, 214] on font "Caricatura ($2)" at bounding box center [1009, 213] width 81 height 13
click at [860, 245] on font "Azul ($2)" at bounding box center [838, 251] width 44 height 13
